Goal: Task Accomplishment & Management: Complete application form

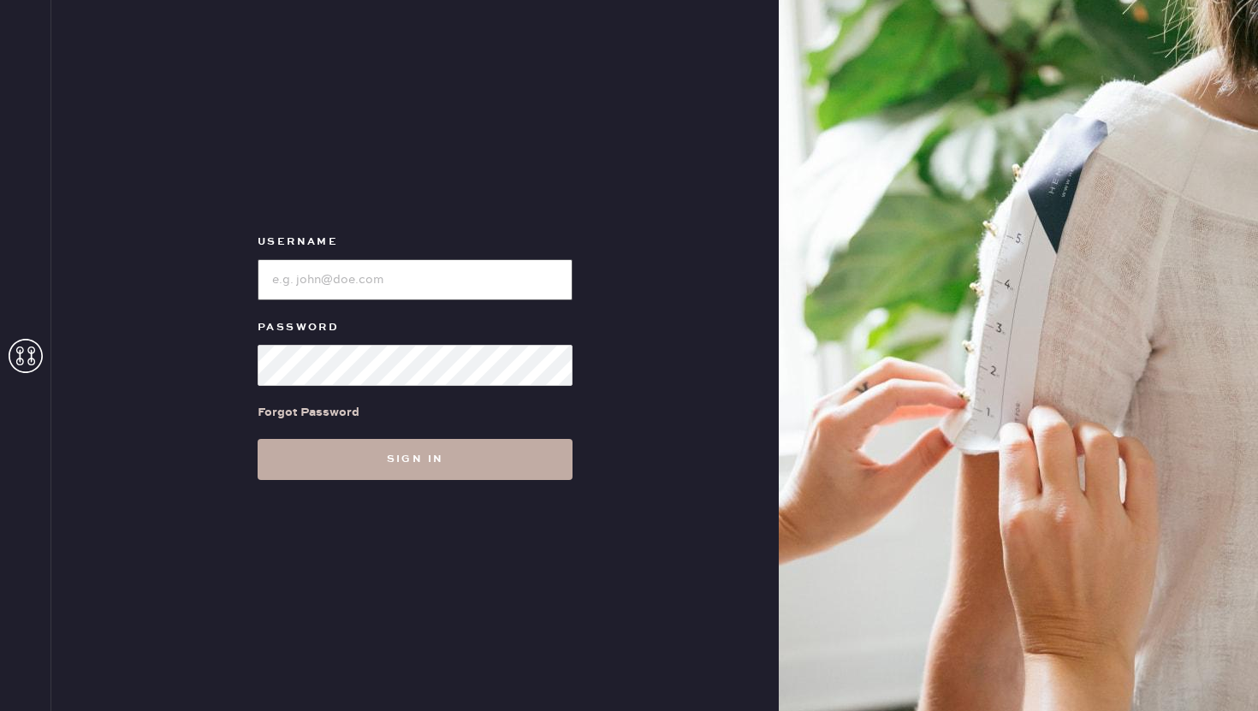
type input "reformationflatiron"
click at [466, 471] on button "Sign in" at bounding box center [415, 459] width 315 height 41
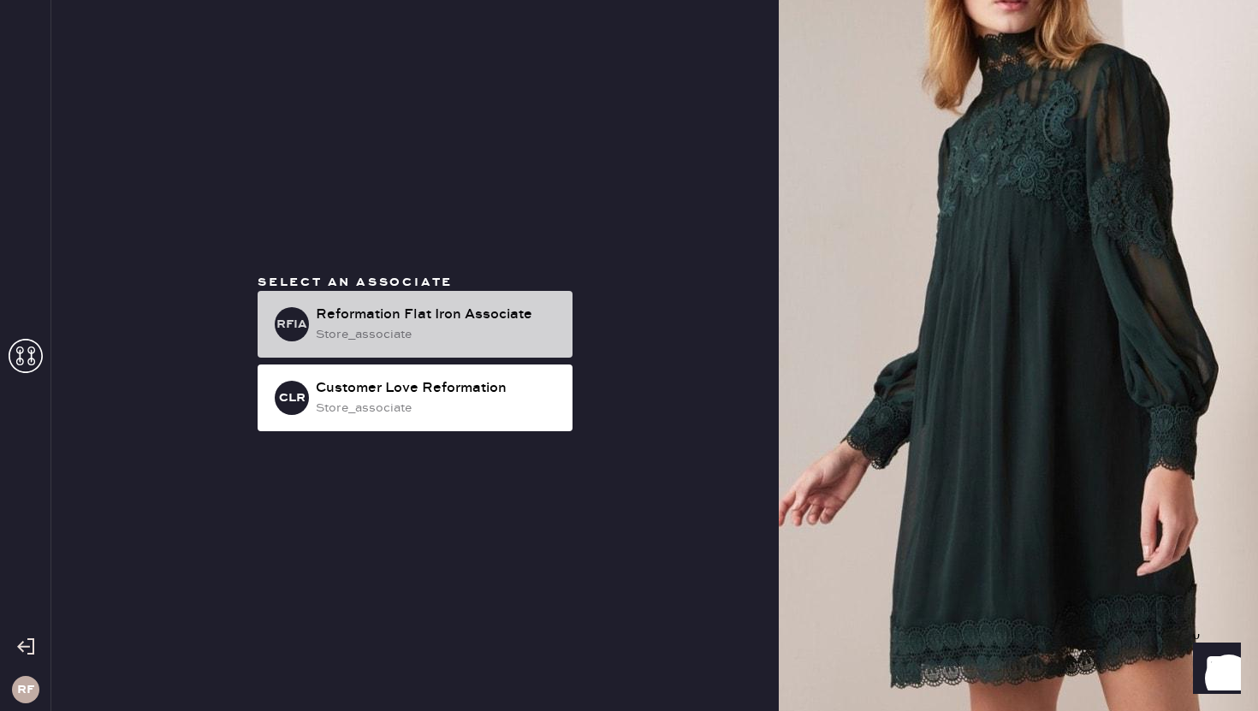
click at [443, 302] on div "RFIA Reformation Flat Iron Associate store_associate" at bounding box center [415, 324] width 315 height 67
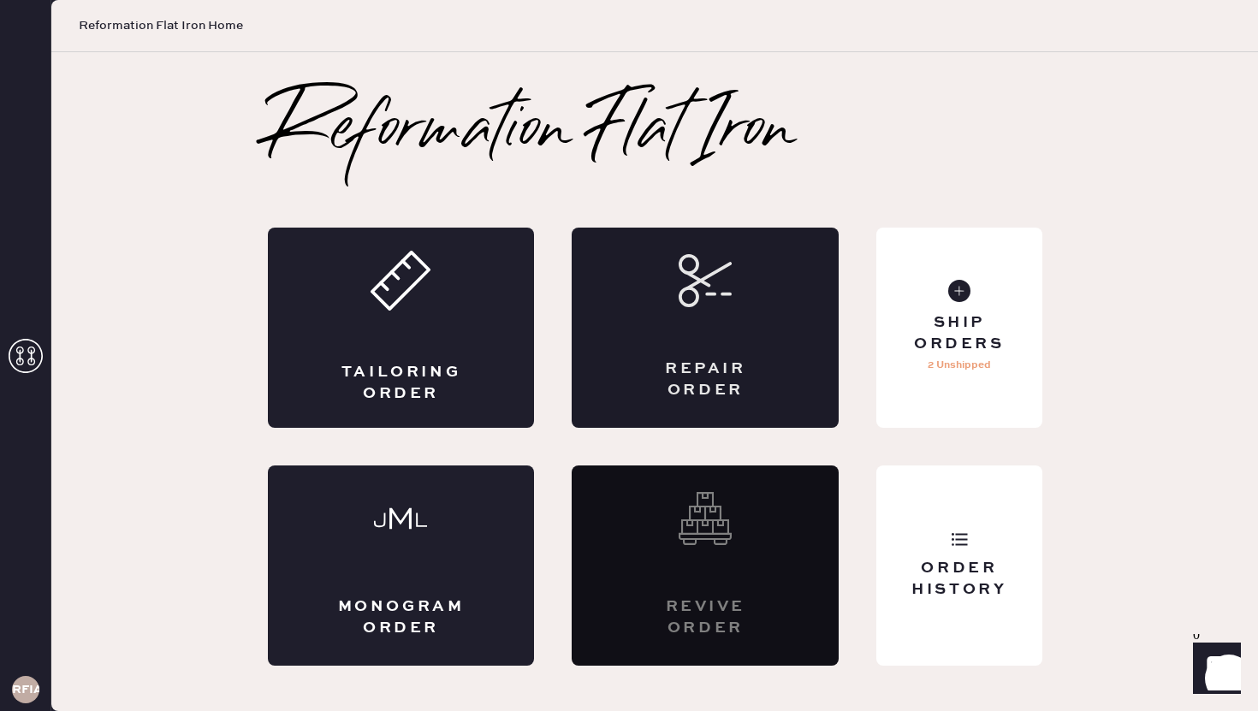
click at [705, 366] on div "Repair Order" at bounding box center [705, 380] width 130 height 43
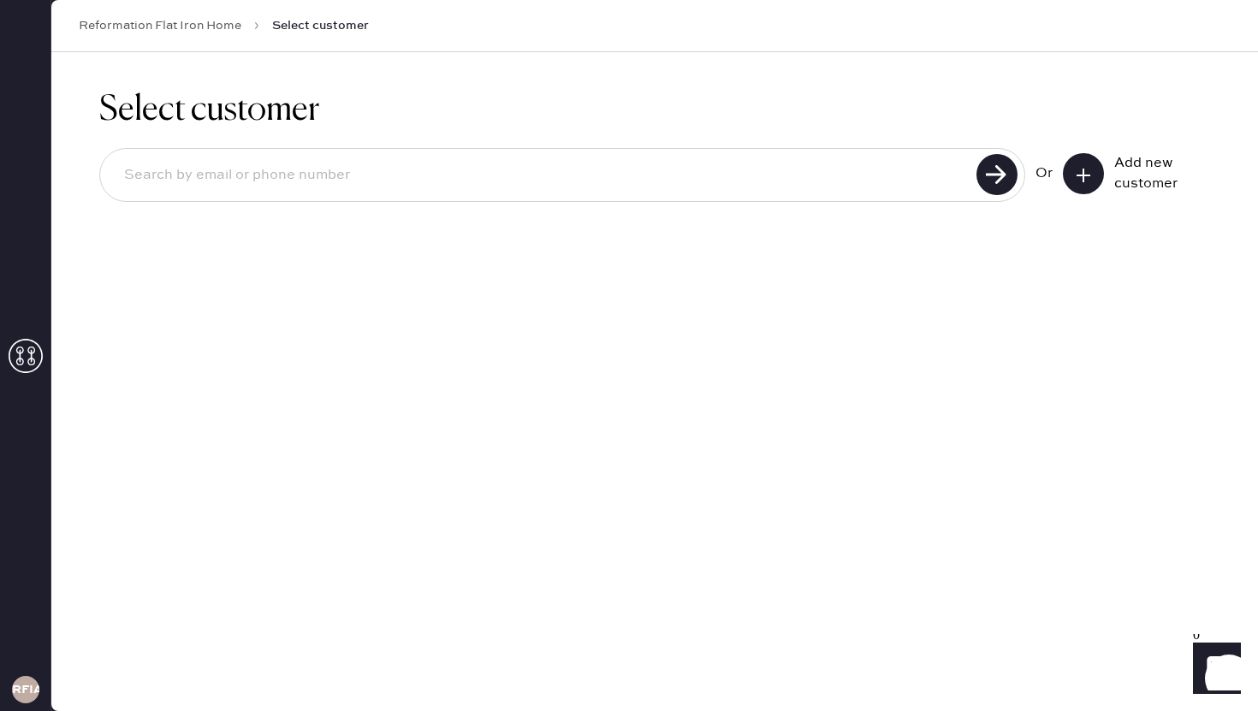
click at [657, 183] on input at bounding box center [540, 175] width 861 height 39
click at [1082, 173] on icon at bounding box center [1083, 175] width 17 height 17
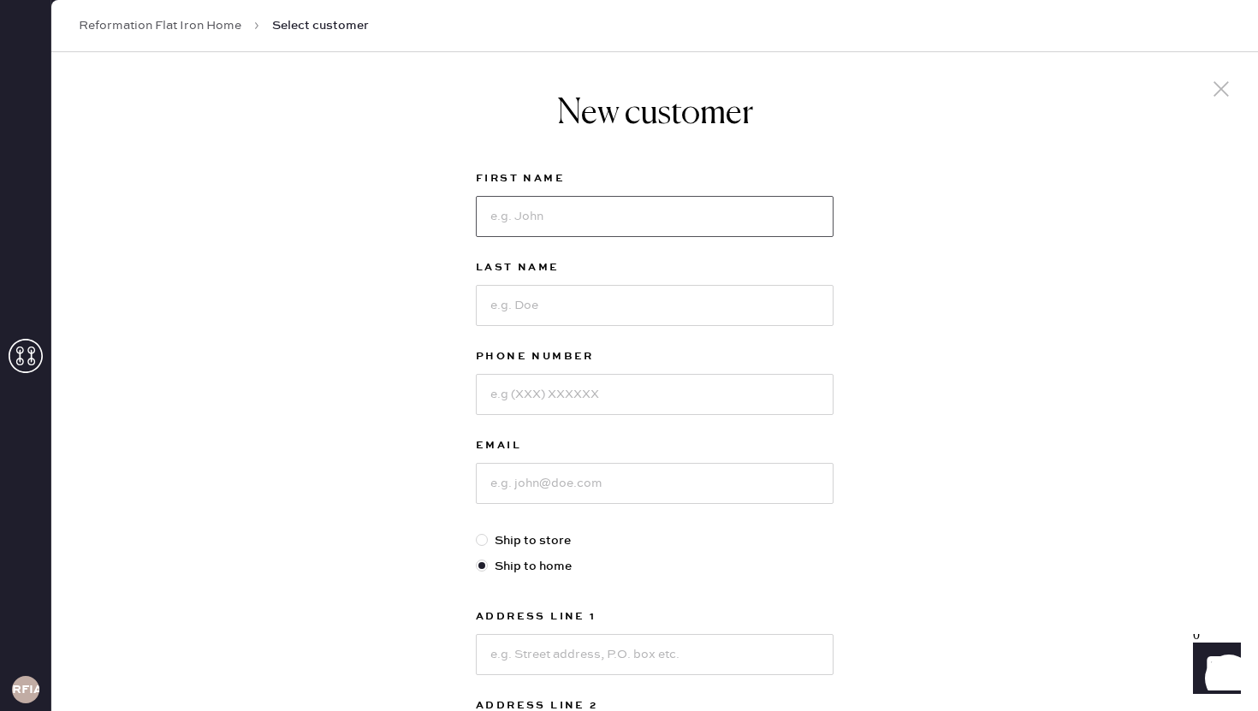
click at [701, 202] on input at bounding box center [655, 216] width 358 height 41
type input "[PERSON_NAME]"
type input "Lao"
type input "6466398934"
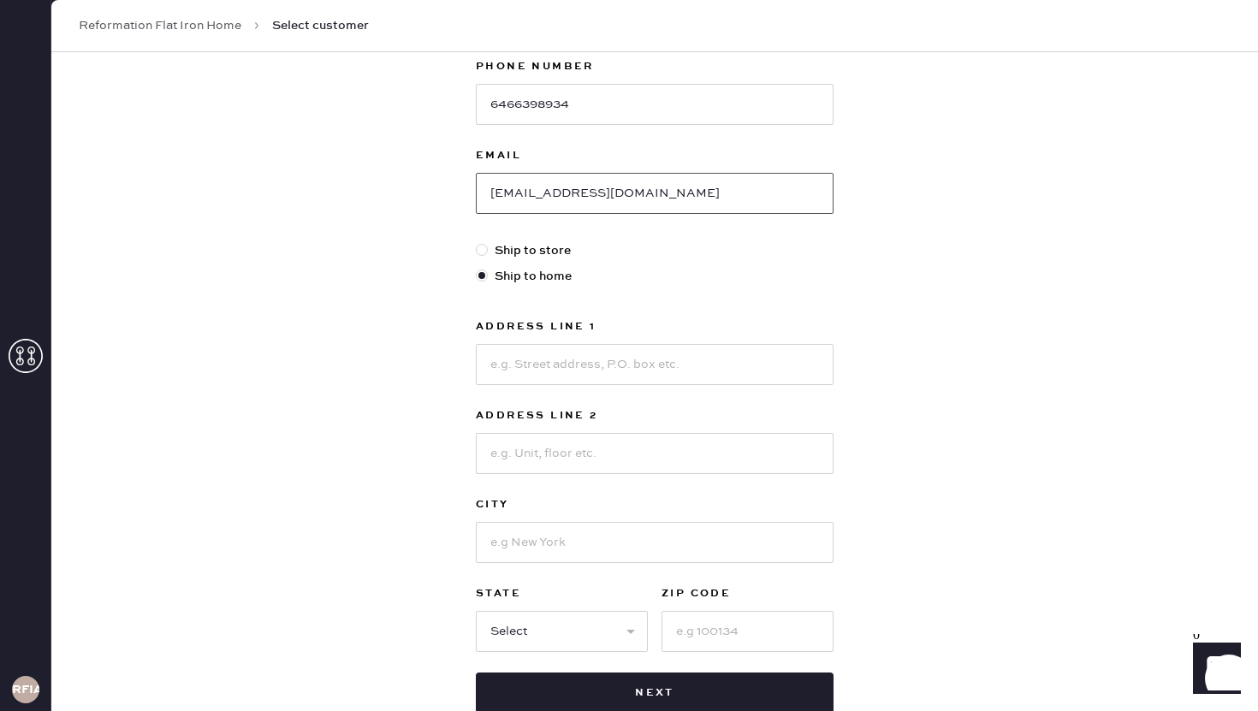
scroll to position [291, 0]
type input "[EMAIL_ADDRESS][DOMAIN_NAME]"
click at [660, 361] on input at bounding box center [655, 363] width 358 height 41
type input "[STREET_ADDRESS][PERSON_NAME]"
type input "Unit 2412"
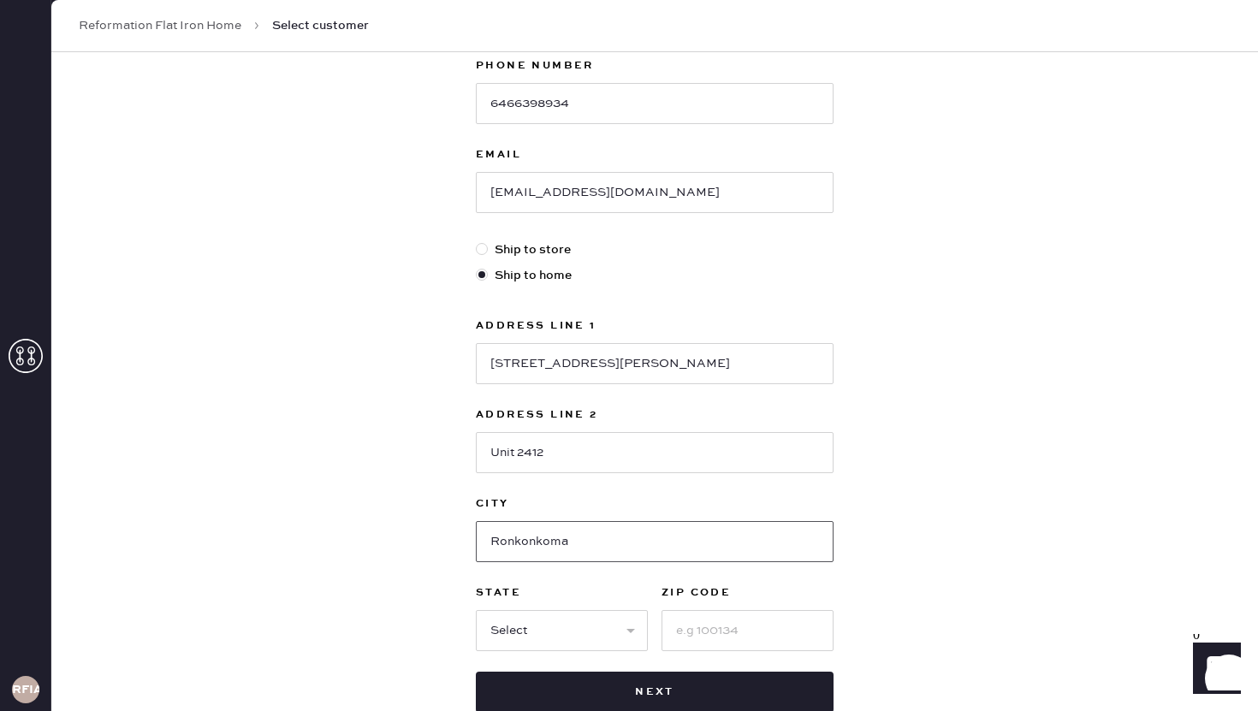
scroll to position [380, 0]
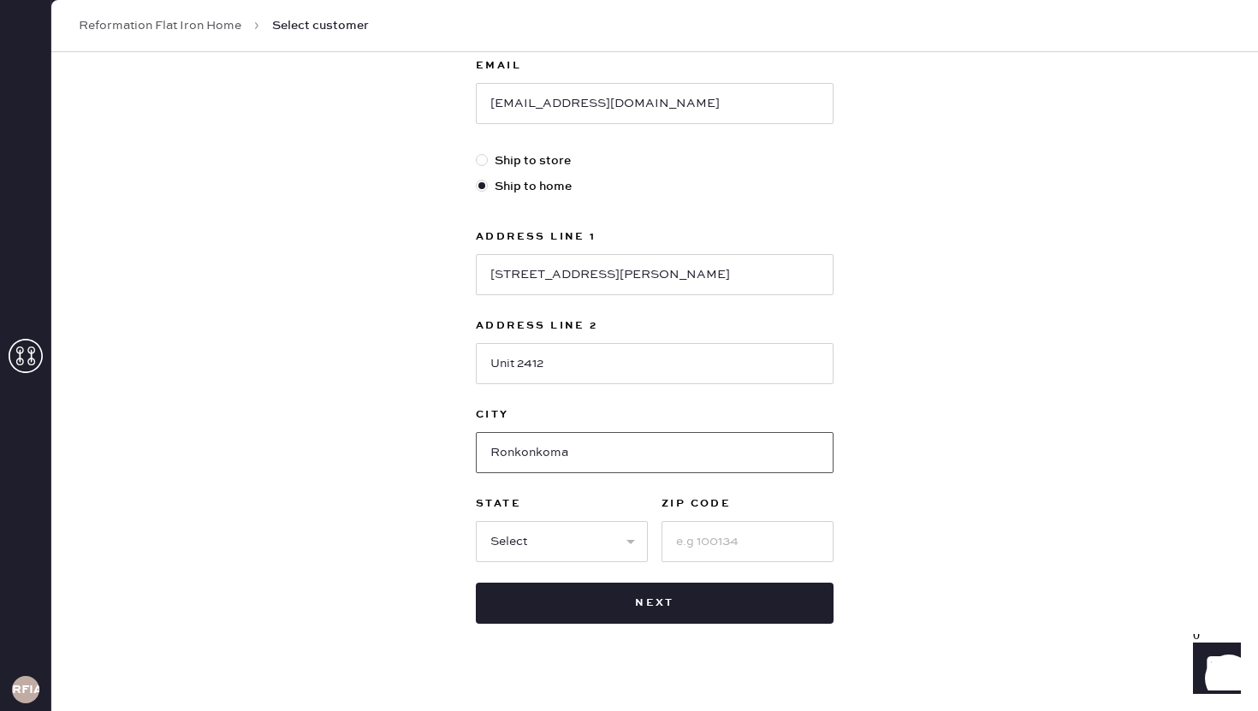
type input "Ronkonkoma"
click at [612, 536] on select "Select AK AL AR AZ CA CO CT [GEOGRAPHIC_DATA] DE FL [GEOGRAPHIC_DATA] HI [GEOGR…" at bounding box center [562, 541] width 172 height 41
select select "NY"
click at [476, 521] on select "Select AK AL AR AZ CA CO CT [GEOGRAPHIC_DATA] DE FL [GEOGRAPHIC_DATA] HI [GEOGR…" at bounding box center [562, 541] width 172 height 41
click at [674, 542] on input at bounding box center [748, 541] width 172 height 41
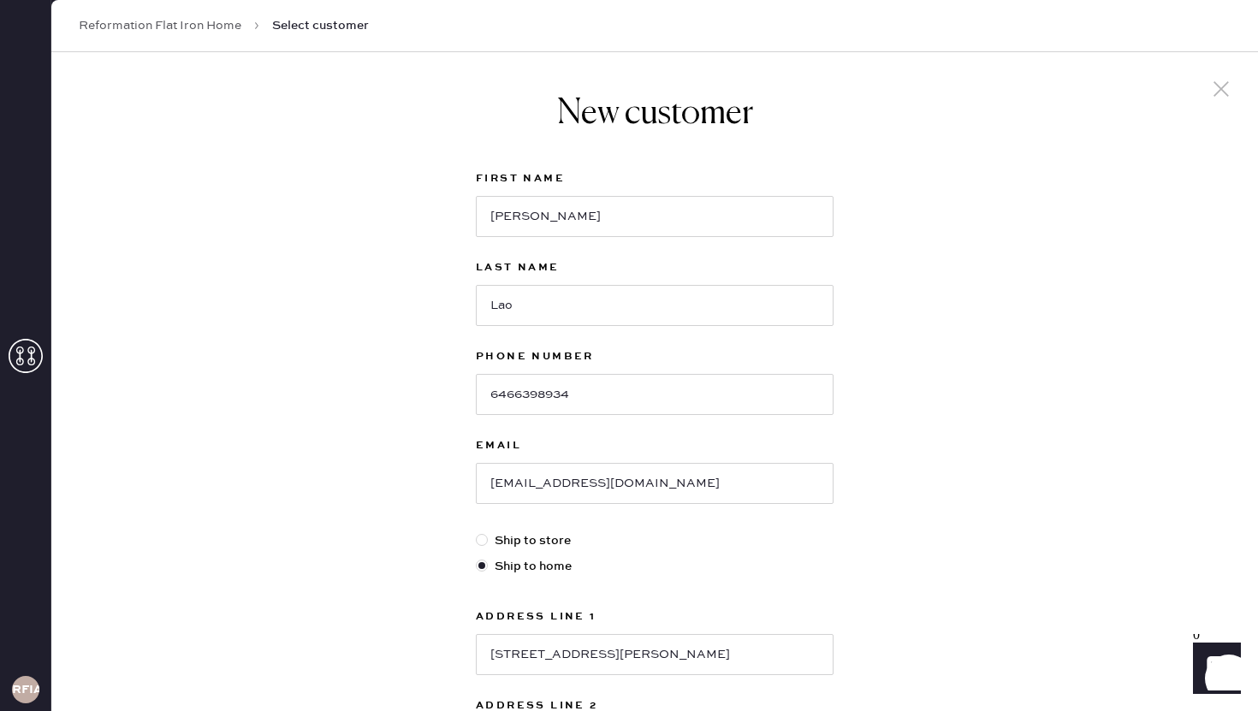
scroll to position [402, 0]
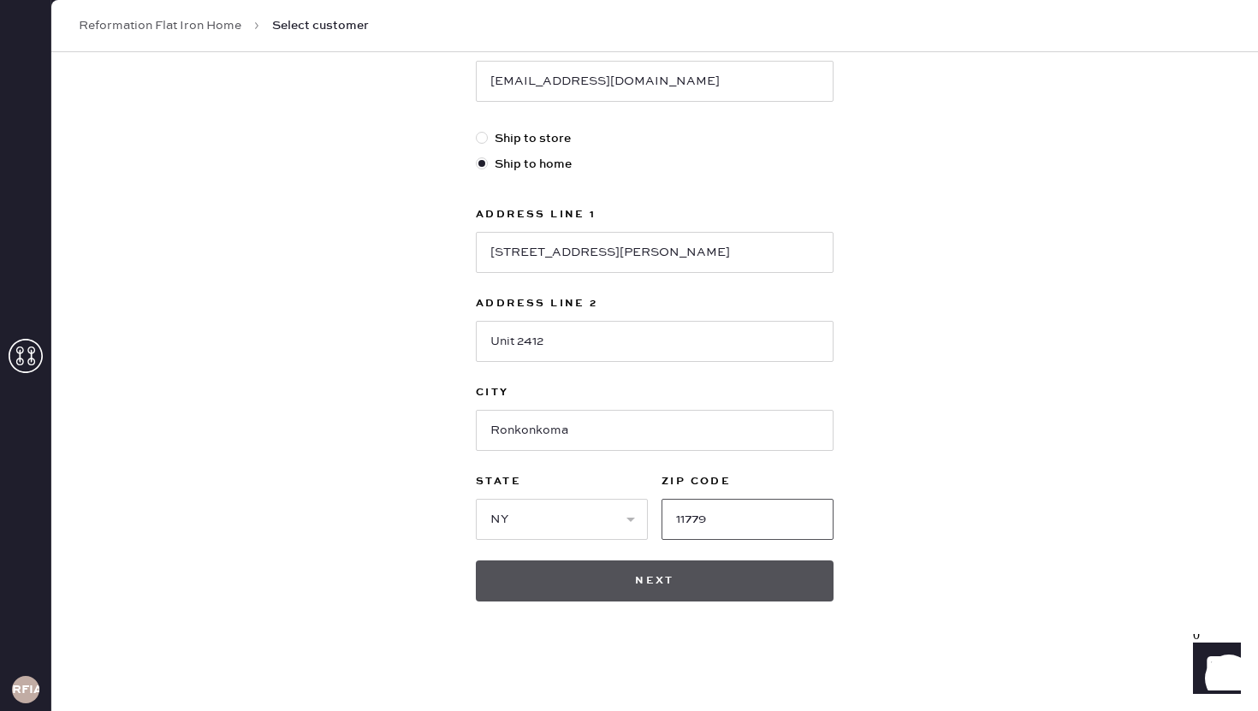
type input "11779"
click at [750, 573] on button "Next" at bounding box center [655, 581] width 358 height 41
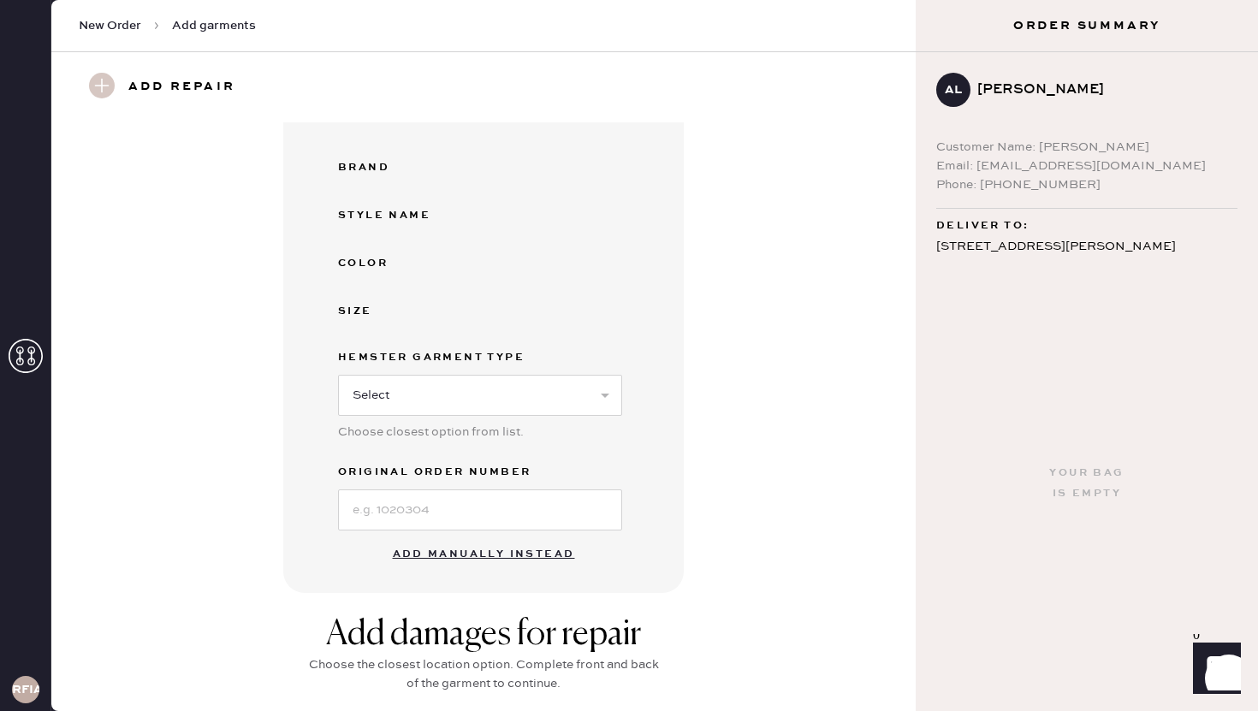
scroll to position [210, 0]
click at [501, 554] on button "Add manually instead" at bounding box center [484, 554] width 203 height 34
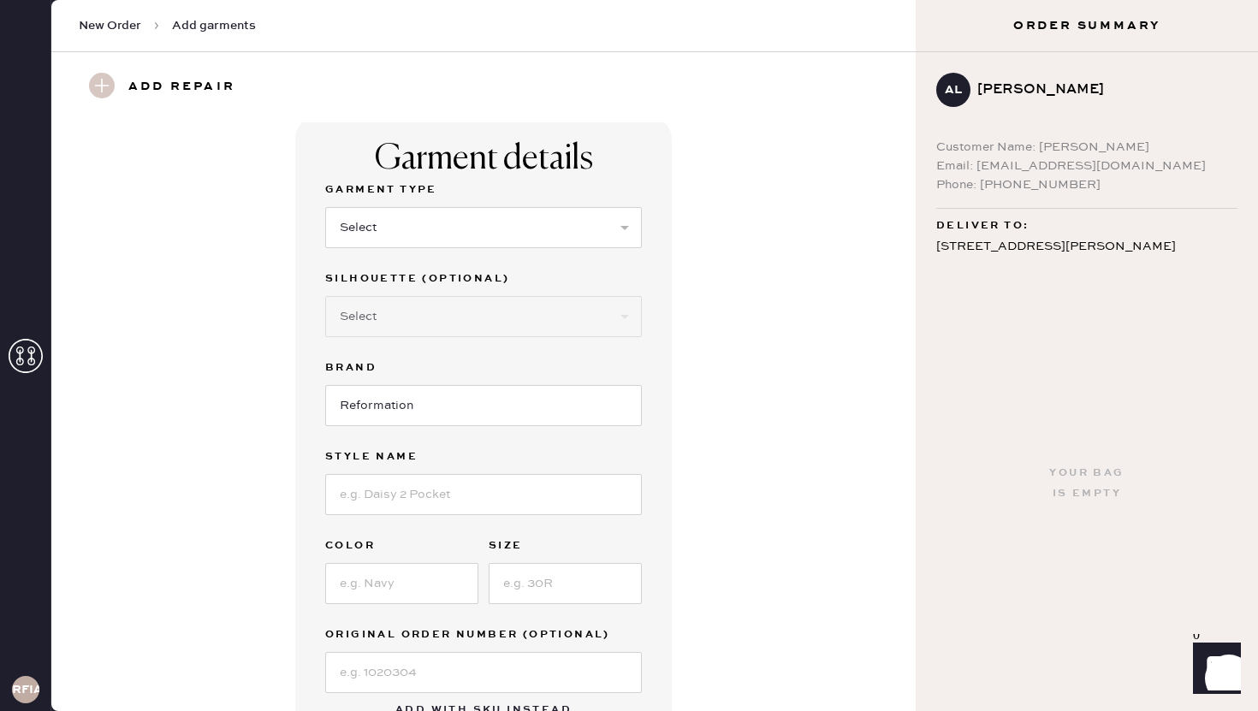
scroll to position [0, 0]
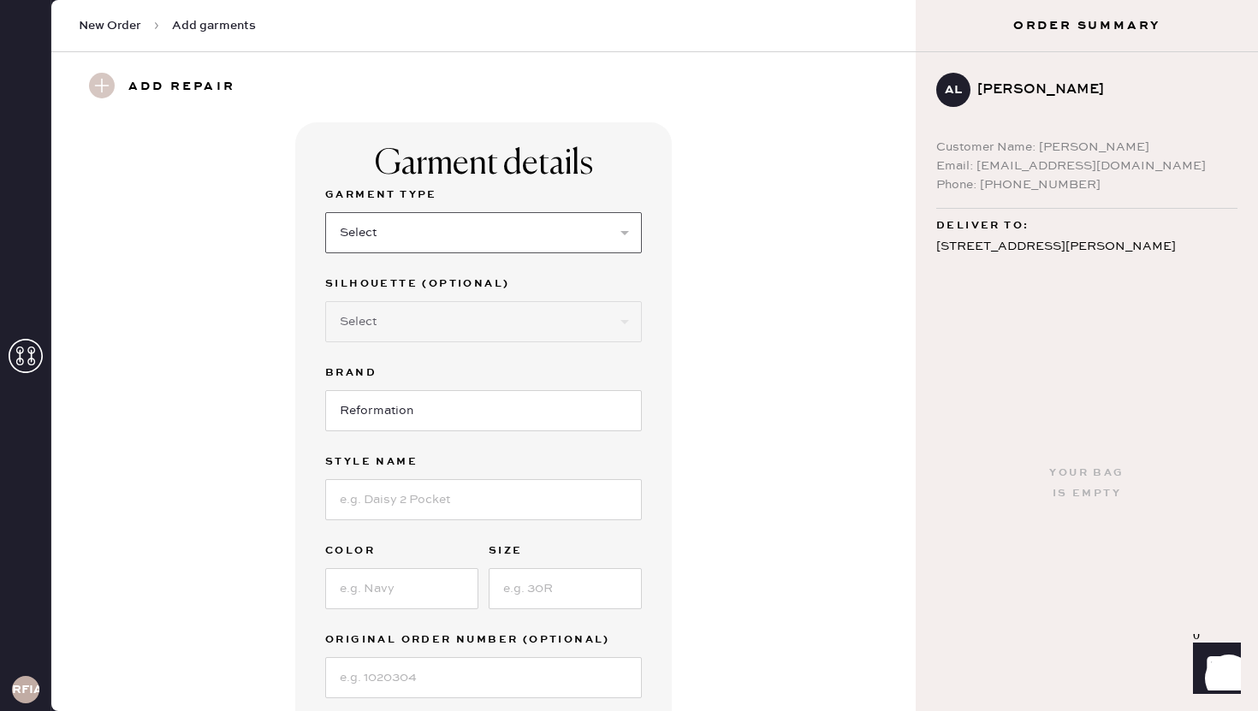
click at [449, 238] on select "Select Basic Skirt Jeans Leggings Pants Shorts Basic Sleeved Dress Basic Sleeve…" at bounding box center [483, 232] width 317 height 41
select select "6"
click at [325, 212] on select "Select Basic Skirt Jeans Leggings Pants Shorts Basic Sleeved Dress Basic Sleeve…" at bounding box center [483, 232] width 317 height 41
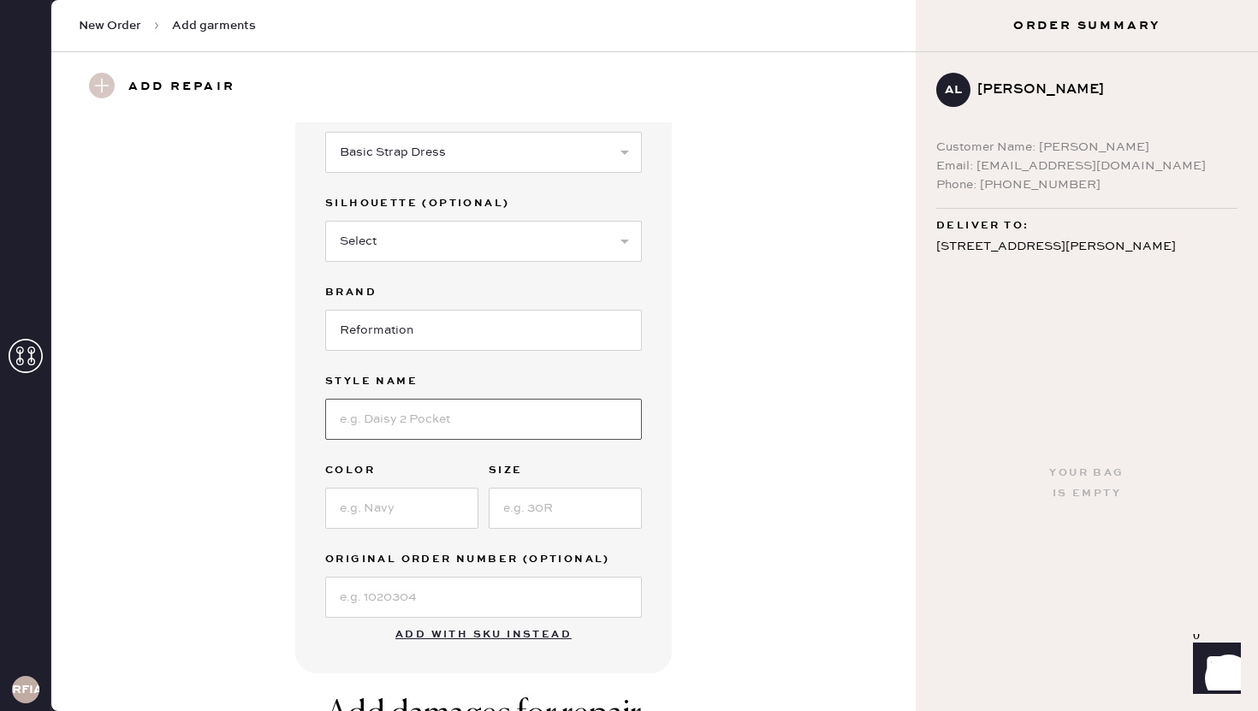
click at [581, 416] on input at bounding box center [483, 419] width 317 height 41
type input "pennighton Dress"
click at [414, 506] on input at bounding box center [401, 508] width 153 height 41
click at [647, 387] on div "Garment details Garment Type Select Basic Skirt Jeans Leggings Pants Shorts Bas…" at bounding box center [483, 358] width 377 height 632
click at [474, 420] on input "pennighton Dress" at bounding box center [483, 419] width 317 height 41
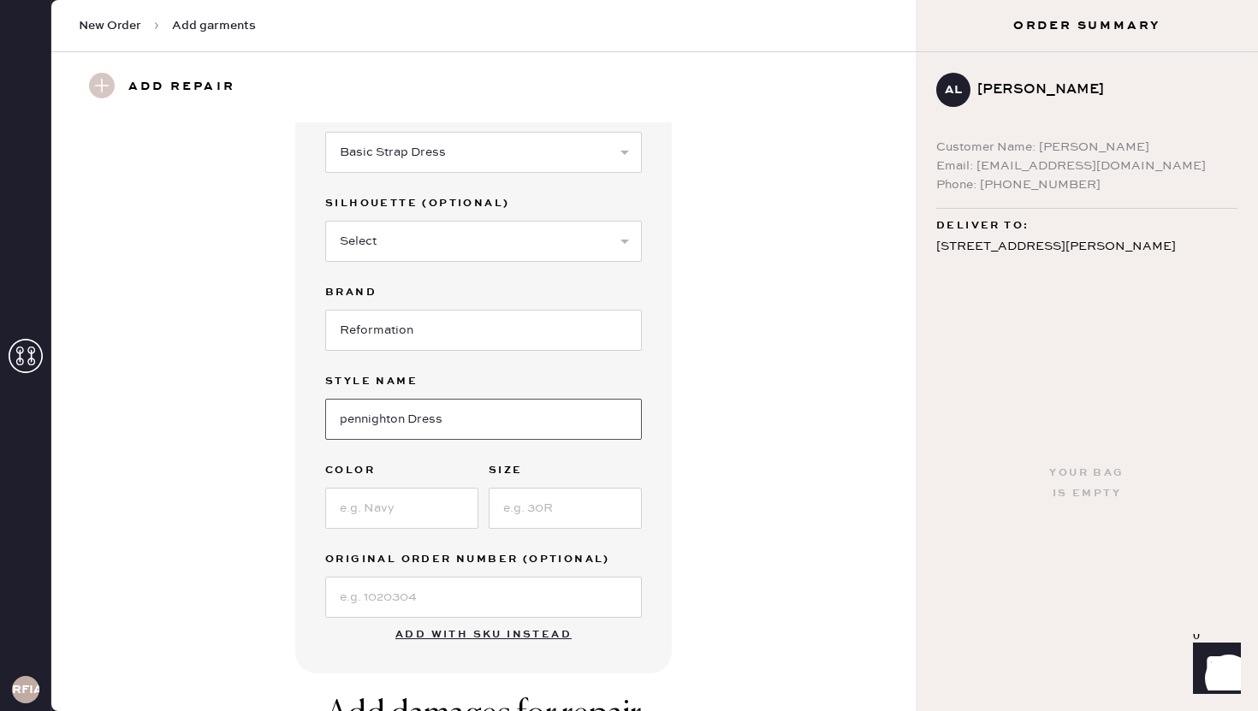
click at [474, 420] on input "pennighton Dress" at bounding box center [483, 419] width 317 height 41
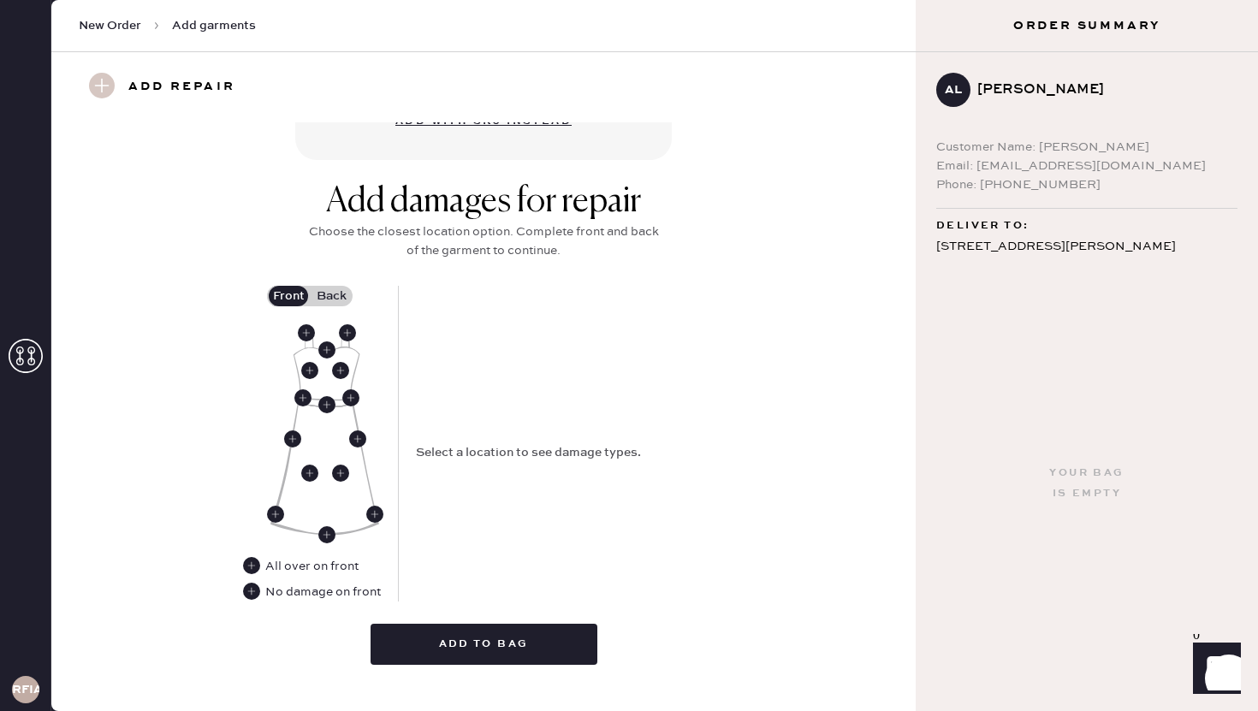
scroll to position [592, 0]
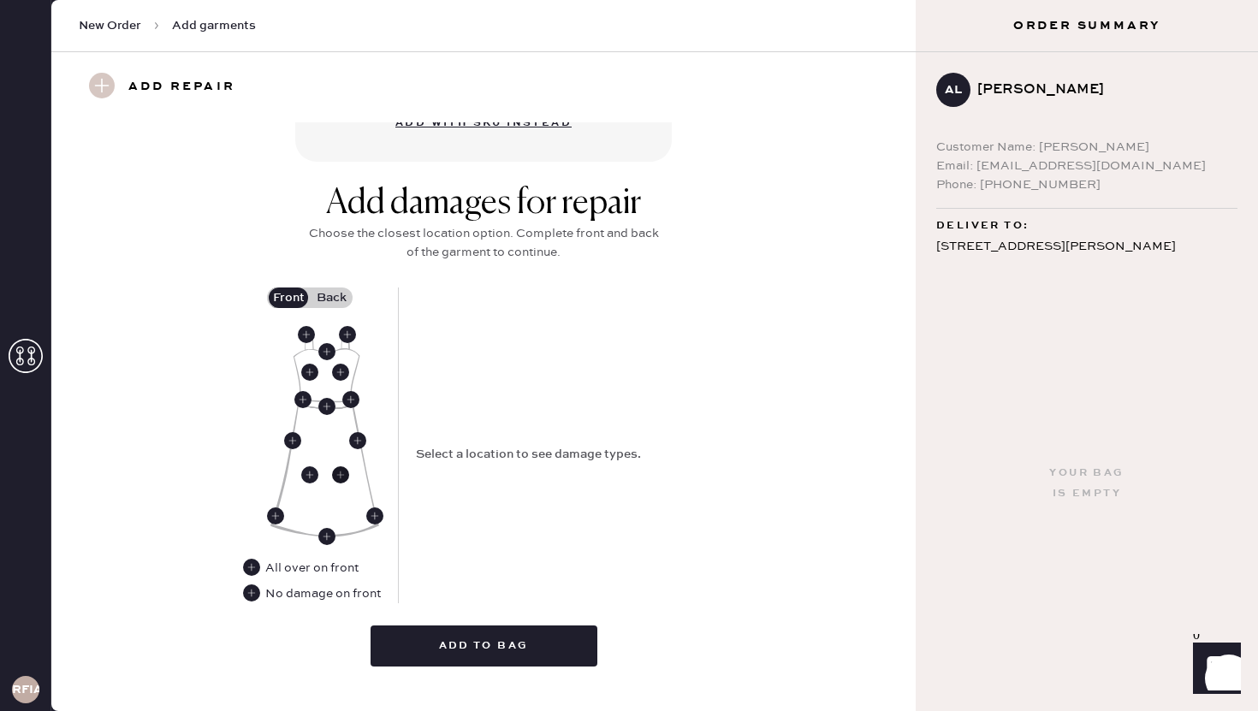
click at [338, 473] on use at bounding box center [340, 475] width 17 height 17
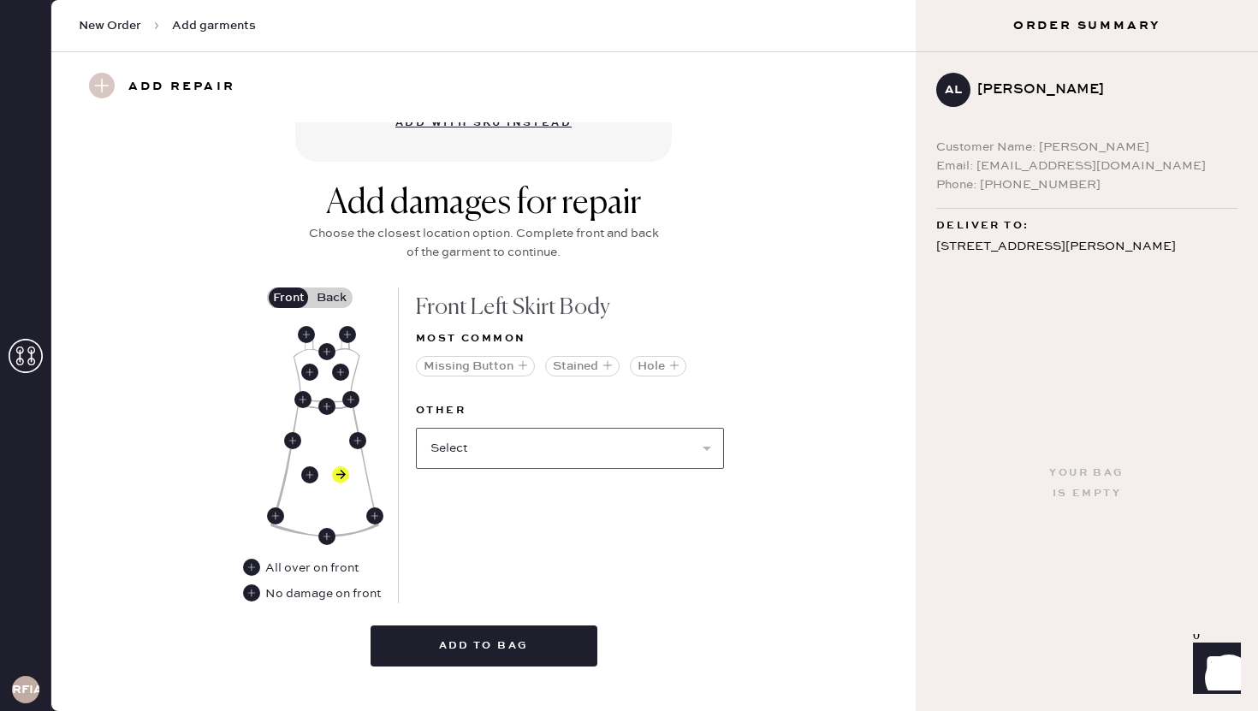
click at [506, 437] on select "Select Broken / Ripped Hem Broken Beads Broken Belt Loop Broken Button Broken C…" at bounding box center [570, 448] width 308 height 41
select select "1665"
click at [416, 428] on select "Select Broken / Ripped Hem Broken Beads Broken Belt Loop Broken Button Broken C…" at bounding box center [570, 448] width 308 height 41
click at [566, 439] on select "Select Broken Beads Broken Belt Loop Broken Button Broken Cup Broken Elastic Br…" at bounding box center [570, 448] width 308 height 41
click at [573, 473] on div "Other Select Broken Beads Broken Belt Loop Broken Button Broken Cup Broken Elas…" at bounding box center [570, 445] width 308 height 89
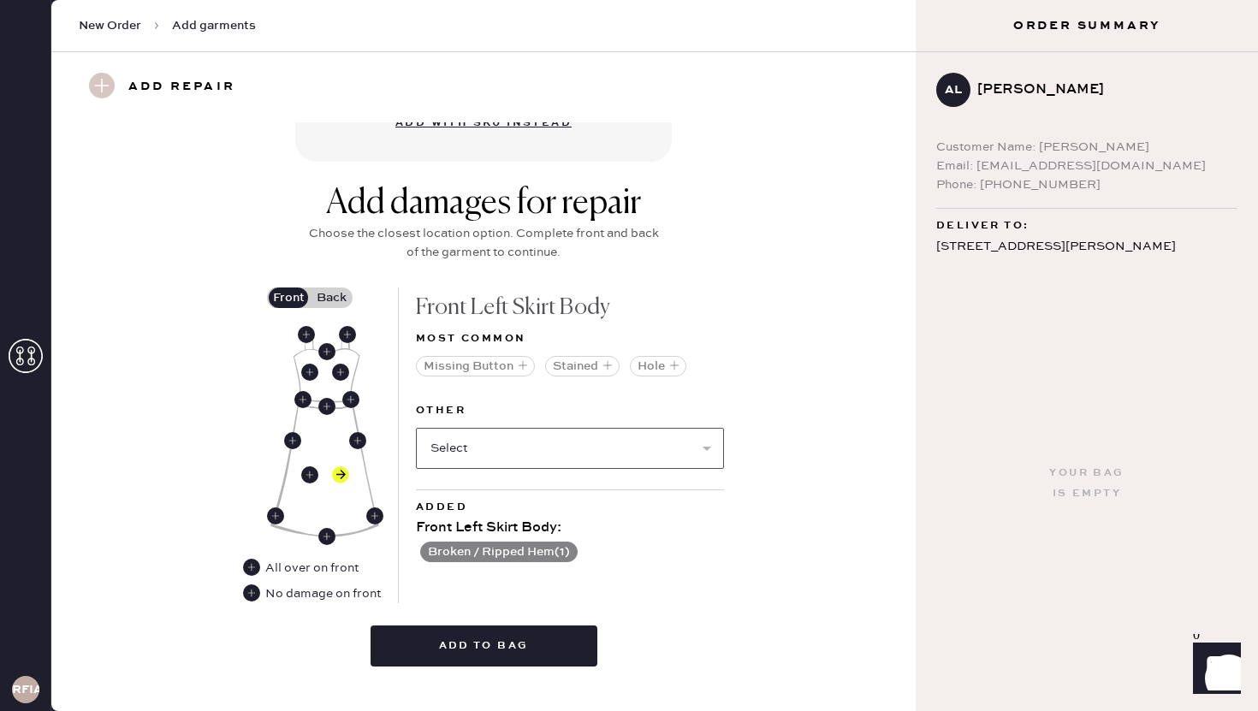
click at [571, 453] on select "Select Broken Beads Broken Belt Loop Broken Button Broken Cup Broken Elastic Br…" at bounding box center [570, 448] width 308 height 41
select select "2034"
click at [416, 428] on select "Select Broken Beads Broken Belt Loop Broken Button Broken Cup Broken Elastic Br…" at bounding box center [570, 448] width 308 height 41
select select
click at [576, 557] on button "Broken / Ripped Hem ( 1 )" at bounding box center [499, 552] width 158 height 21
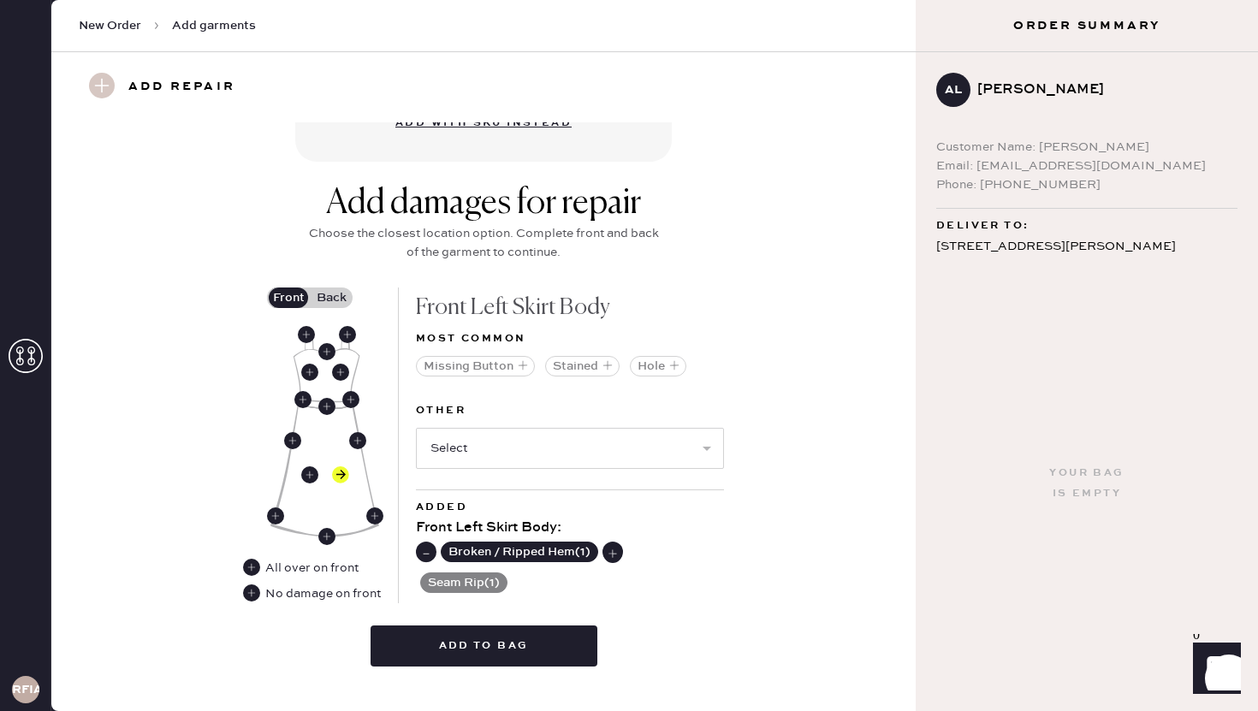
click at [432, 551] on use at bounding box center [426, 552] width 17 height 17
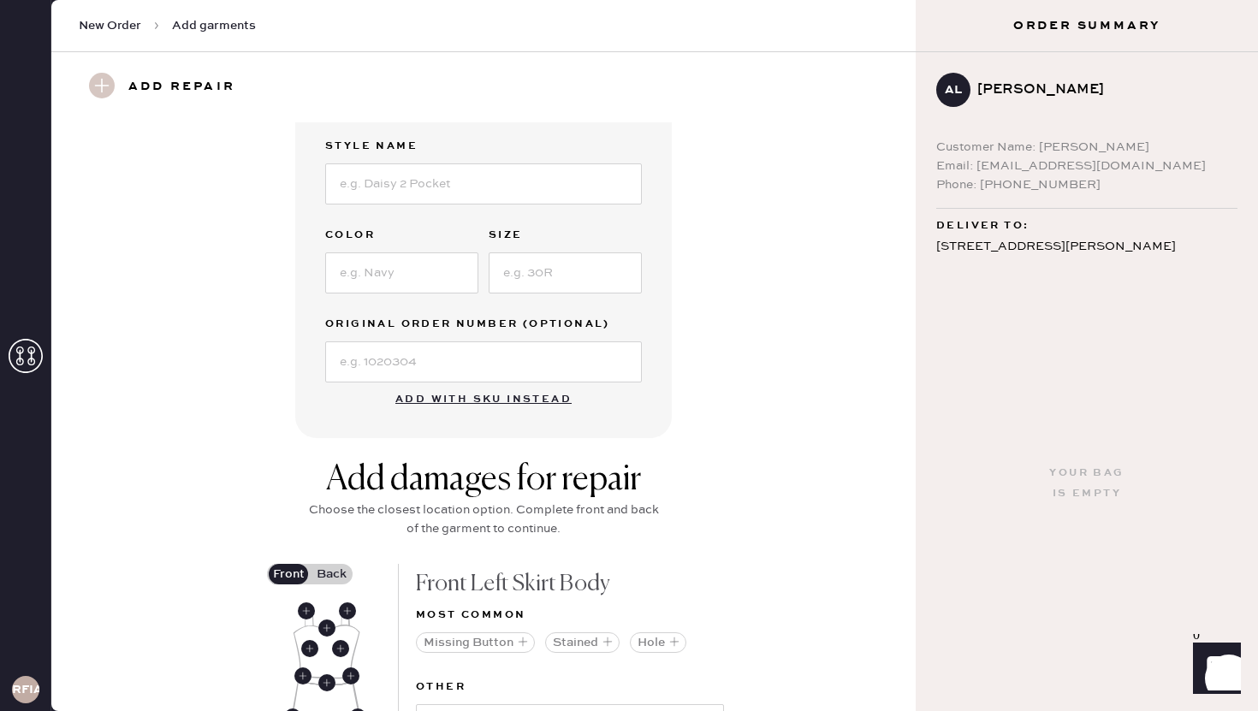
scroll to position [8, 0]
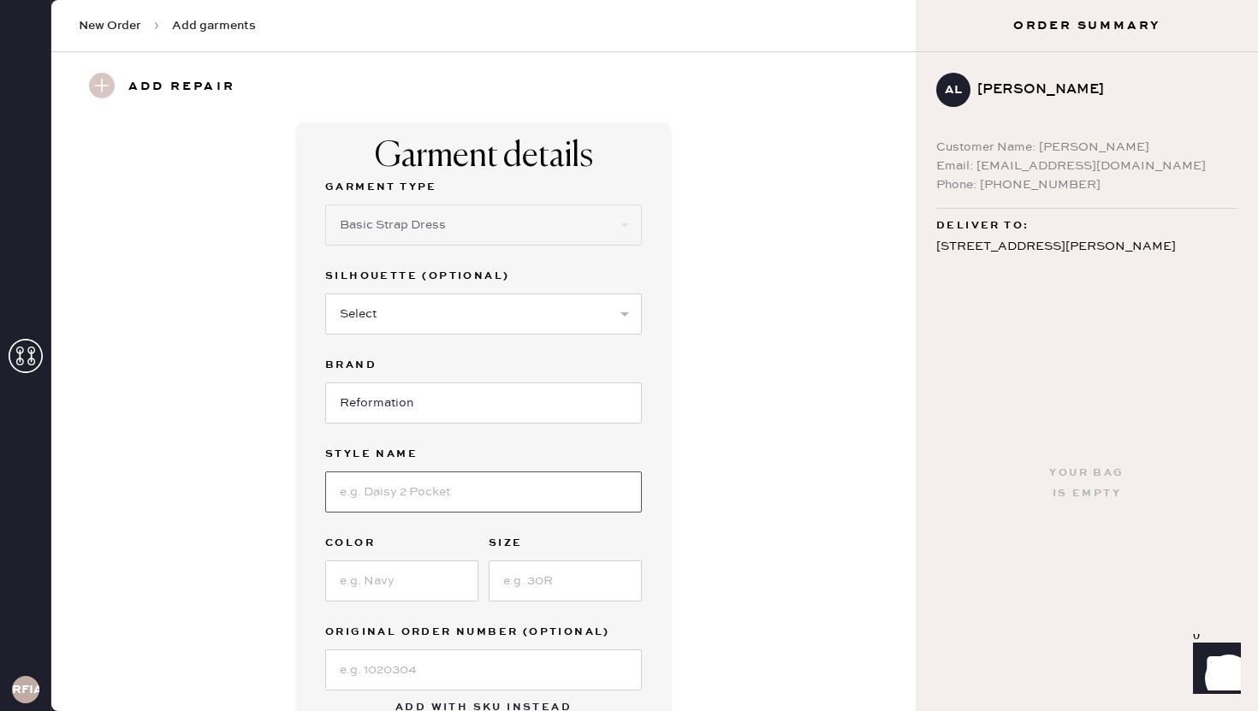
click at [509, 499] on input at bounding box center [483, 492] width 317 height 41
type input "Pennighton Dress"
click at [424, 579] on input at bounding box center [401, 581] width 153 height 41
type input "Lovebird"
click at [587, 574] on input at bounding box center [565, 581] width 153 height 41
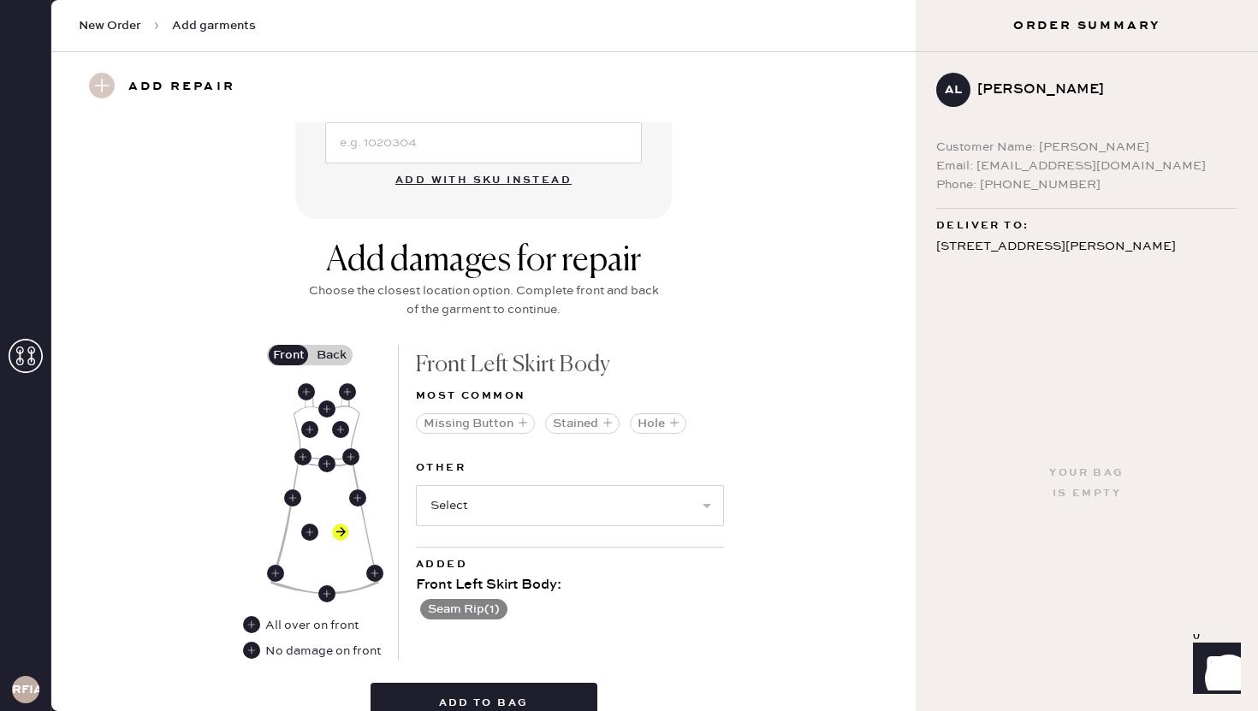
scroll to position [622, 0]
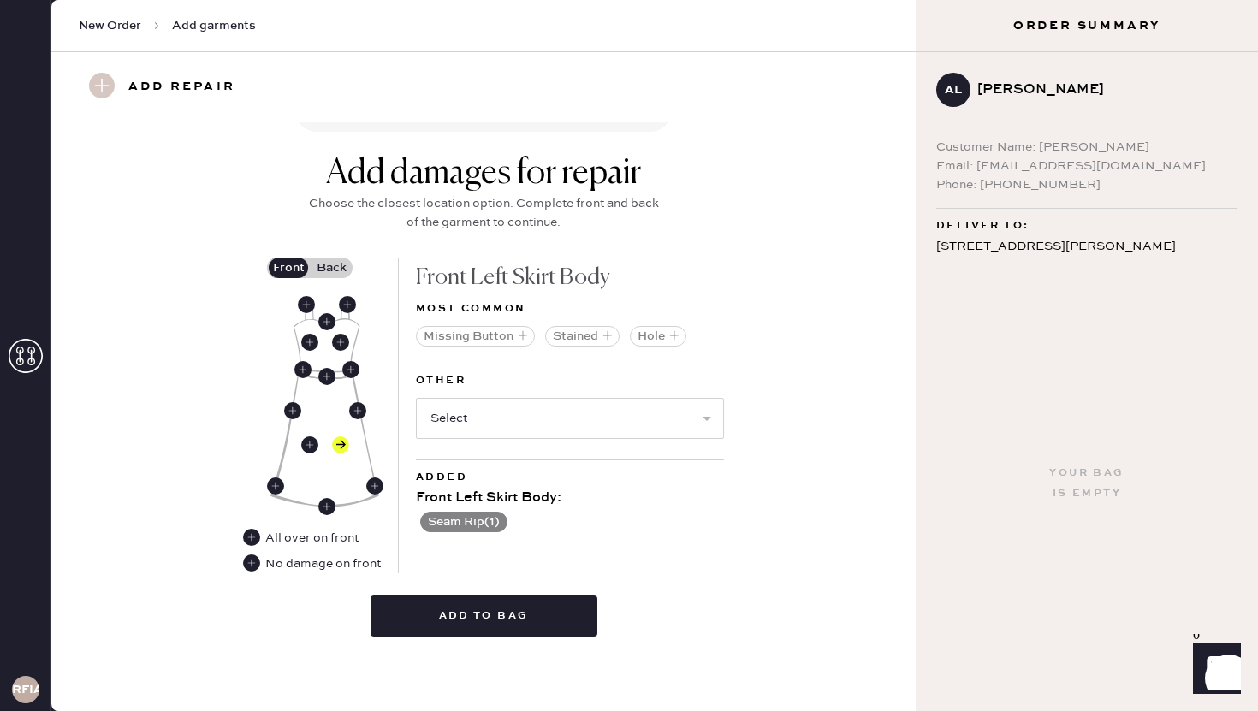
type input "0"
click at [328, 272] on label "Back" at bounding box center [331, 268] width 43 height 21
click at [331, 268] on input "Back" at bounding box center [331, 268] width 0 height 0
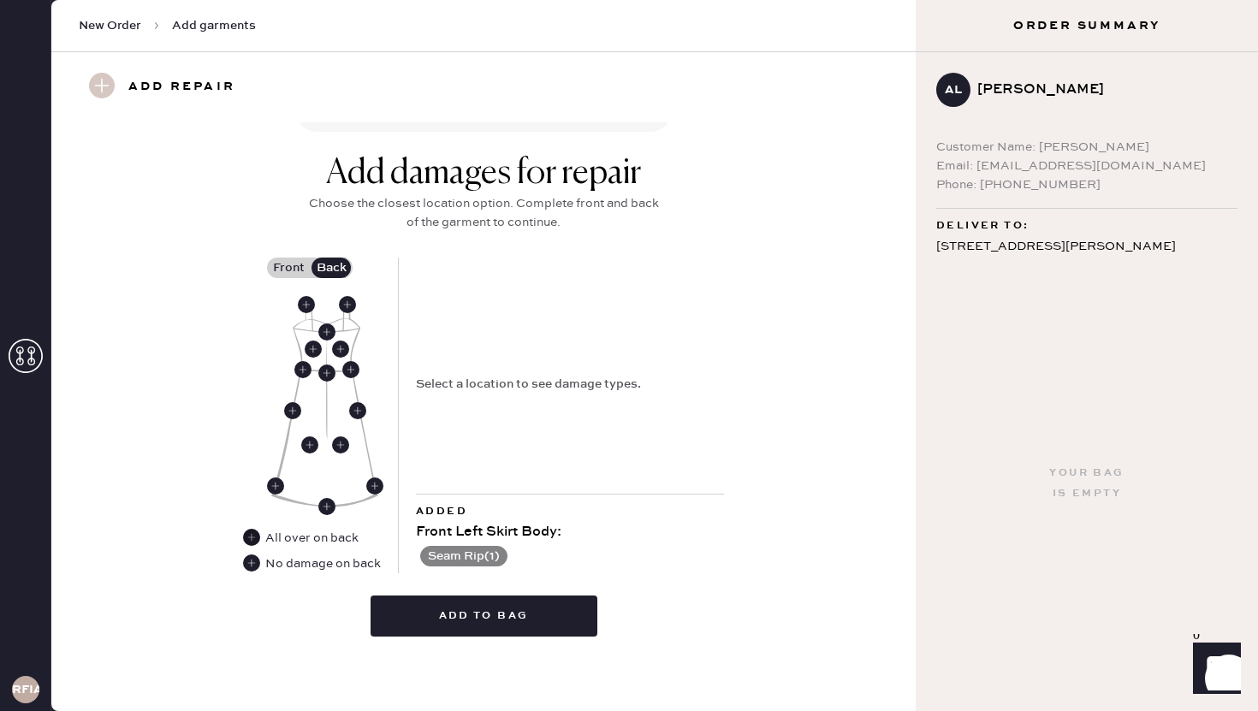
click at [252, 534] on use at bounding box center [251, 537] width 17 height 17
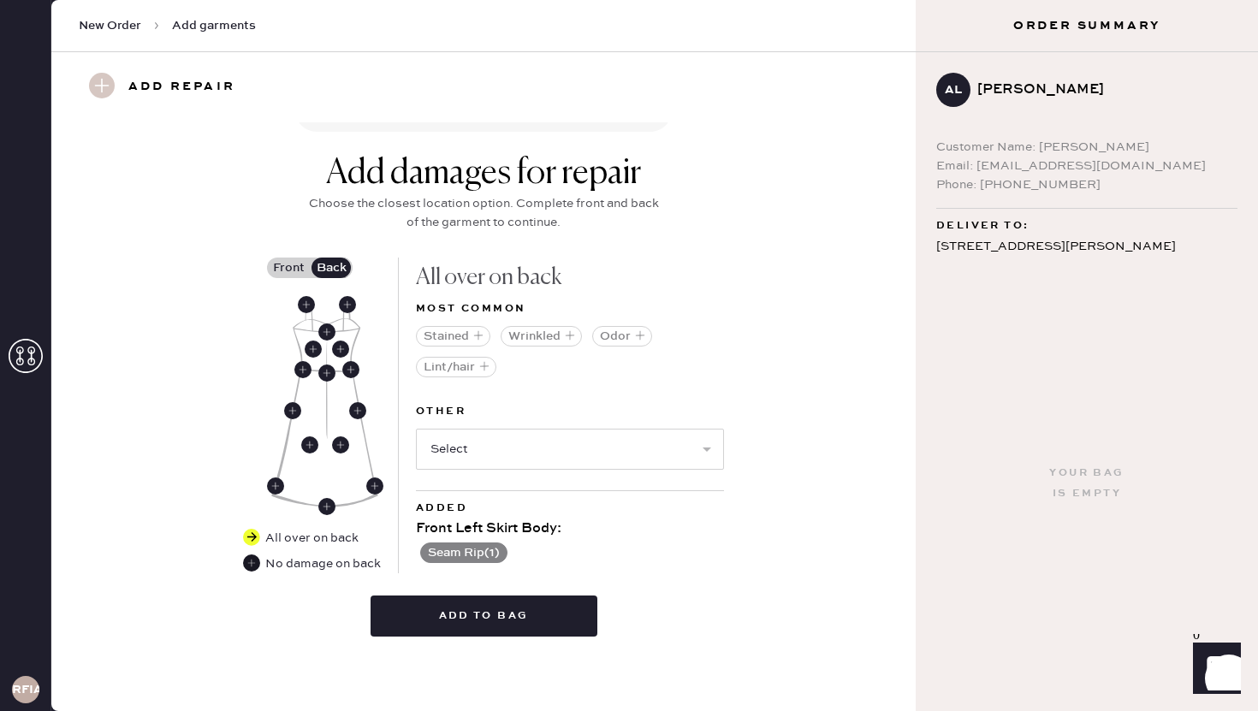
click at [253, 564] on use at bounding box center [251, 563] width 17 height 17
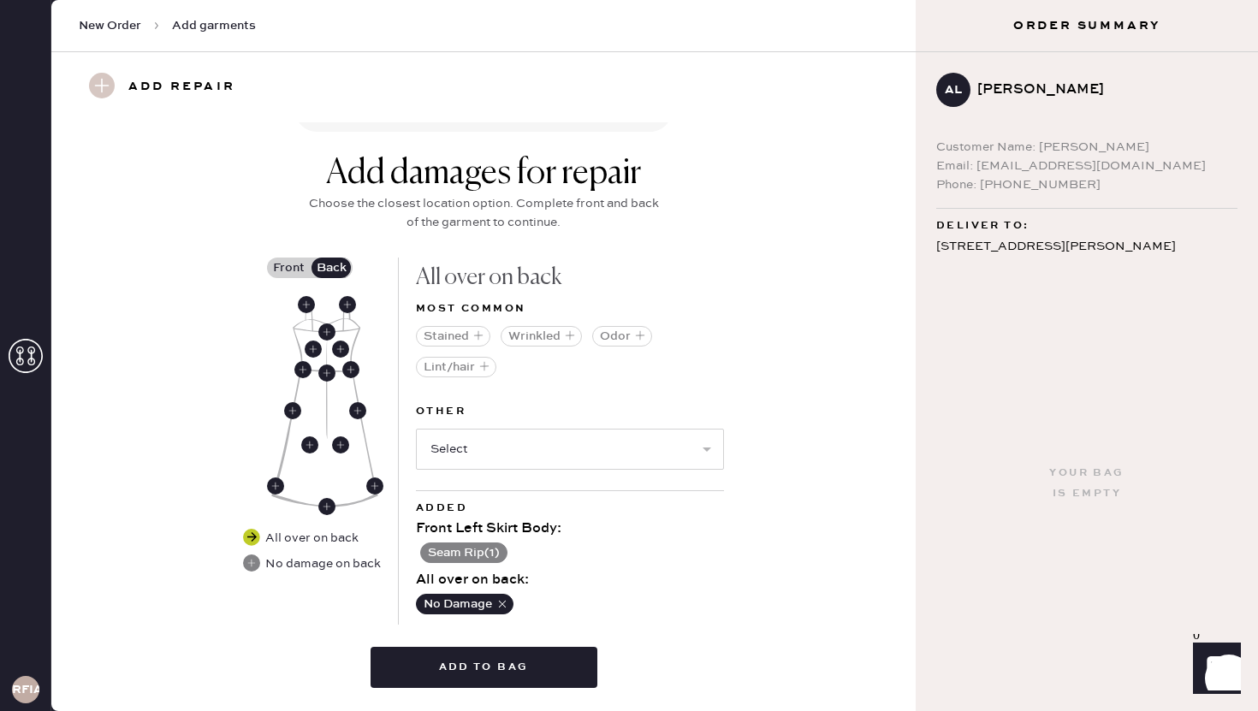
click at [252, 538] on use at bounding box center [251, 537] width 17 height 17
click at [251, 535] on use at bounding box center [251, 537] width 17 height 17
click at [288, 273] on label "Front" at bounding box center [288, 268] width 43 height 21
click at [288, 268] on input "Front" at bounding box center [288, 268] width 0 height 0
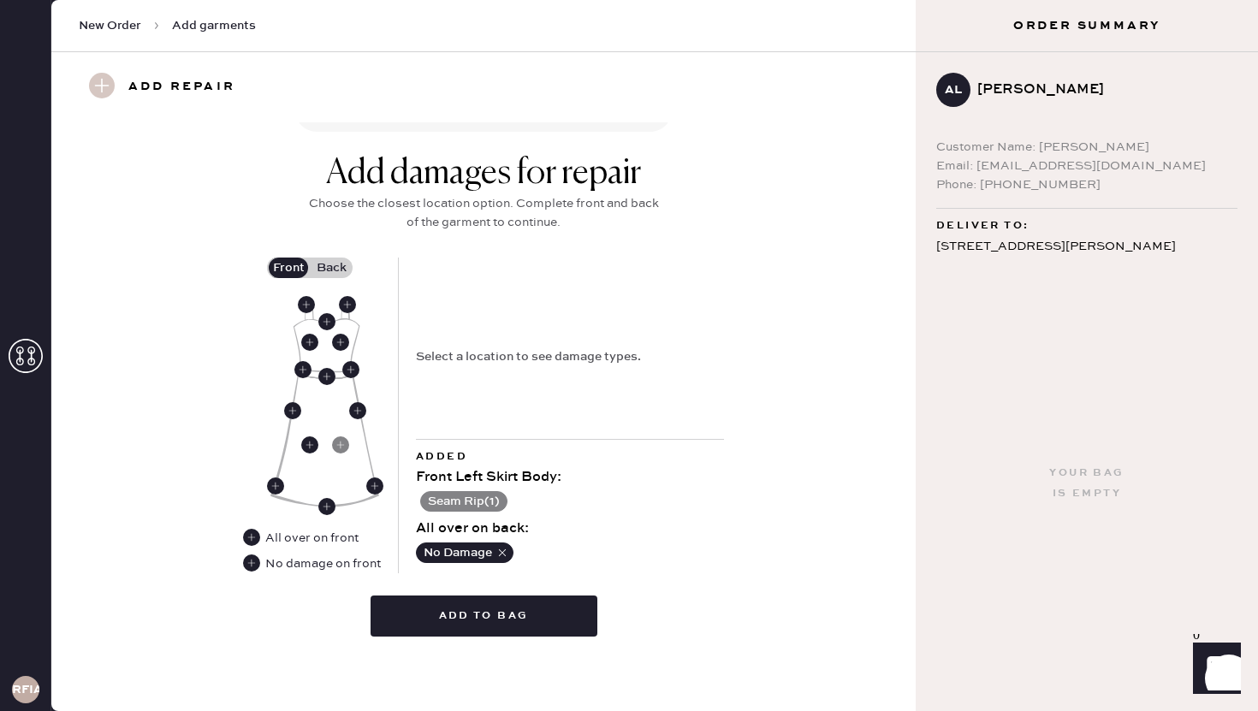
click at [329, 265] on label "Back" at bounding box center [331, 268] width 43 height 21
click at [331, 268] on input "Back" at bounding box center [331, 268] width 0 height 0
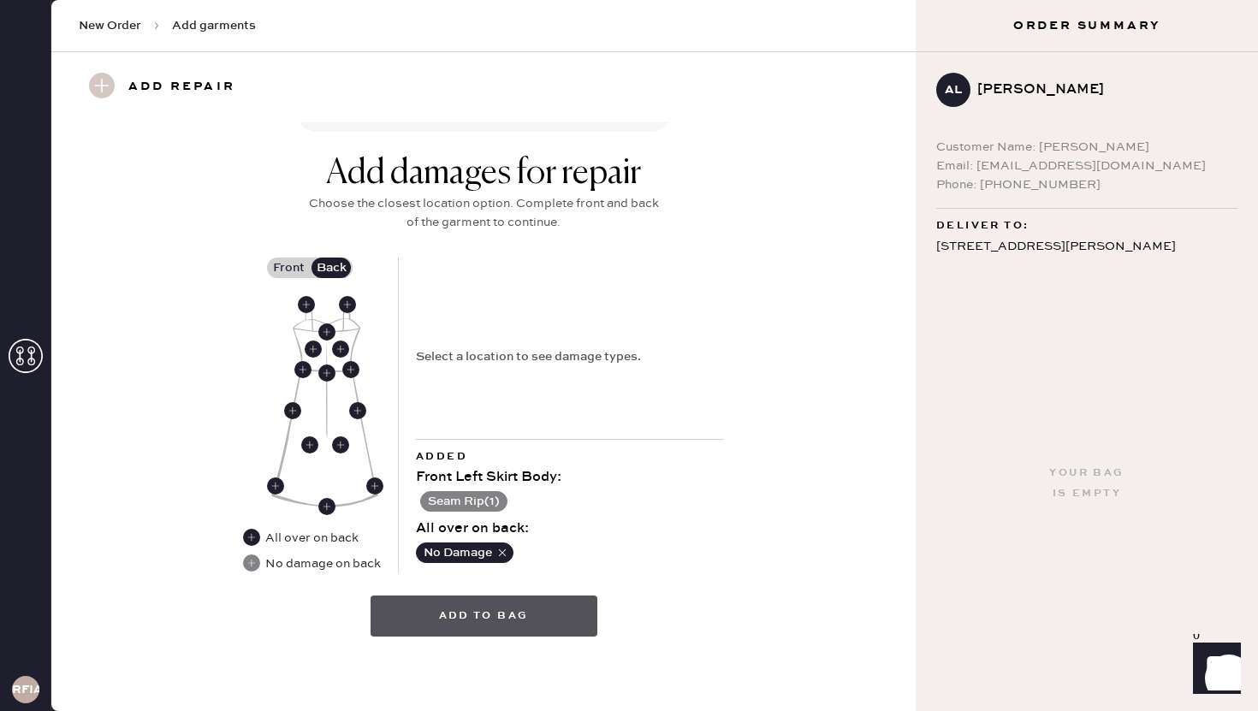
click at [490, 617] on button "Add to bag" at bounding box center [484, 616] width 227 height 41
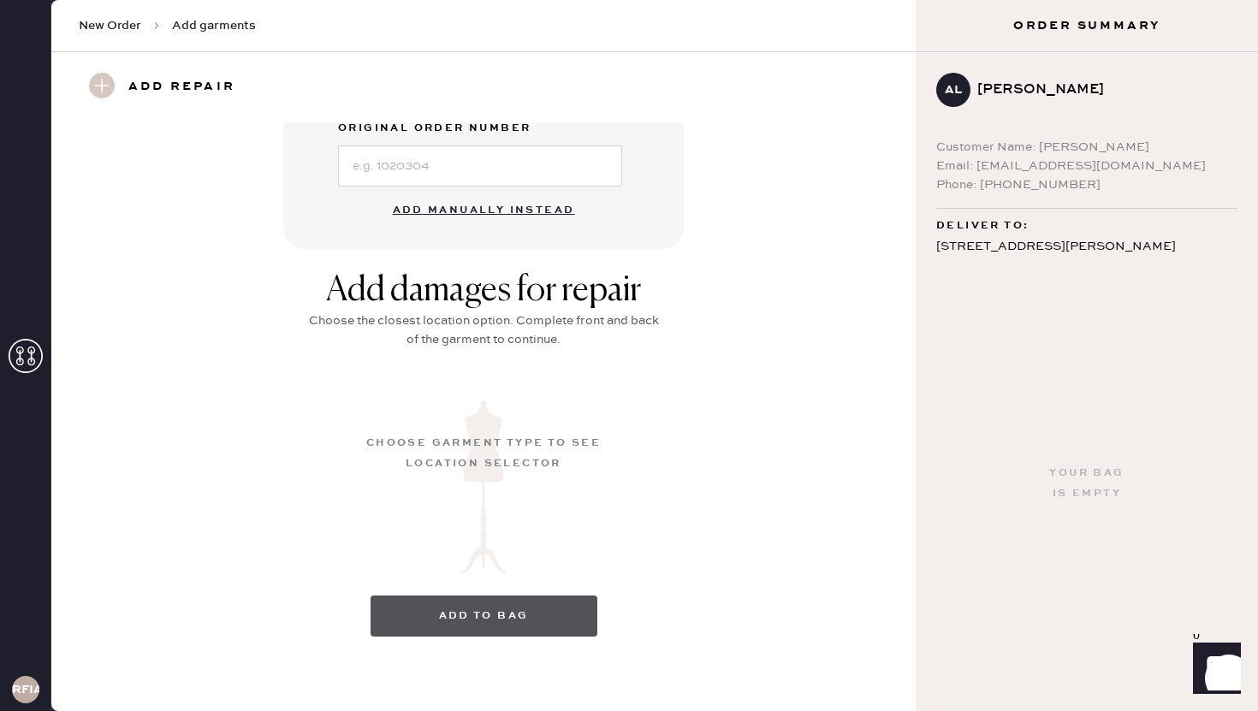
scroll to position [131, 0]
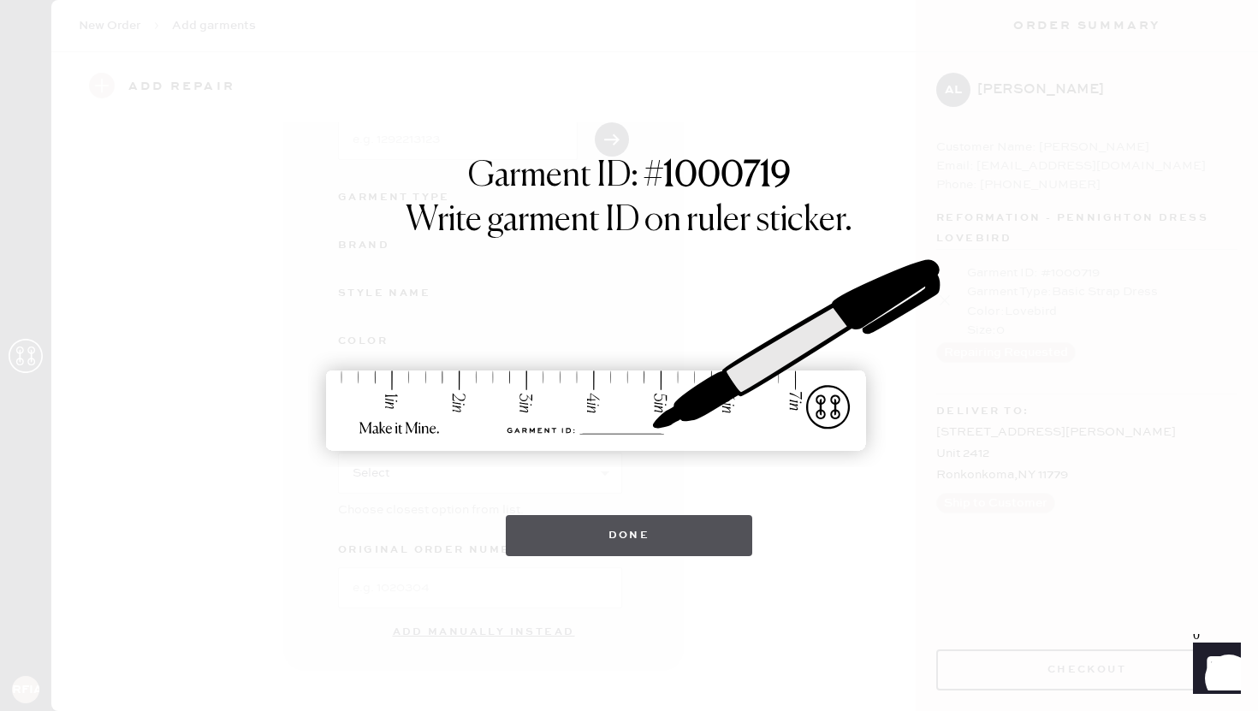
click at [619, 539] on button "Done" at bounding box center [629, 535] width 247 height 41
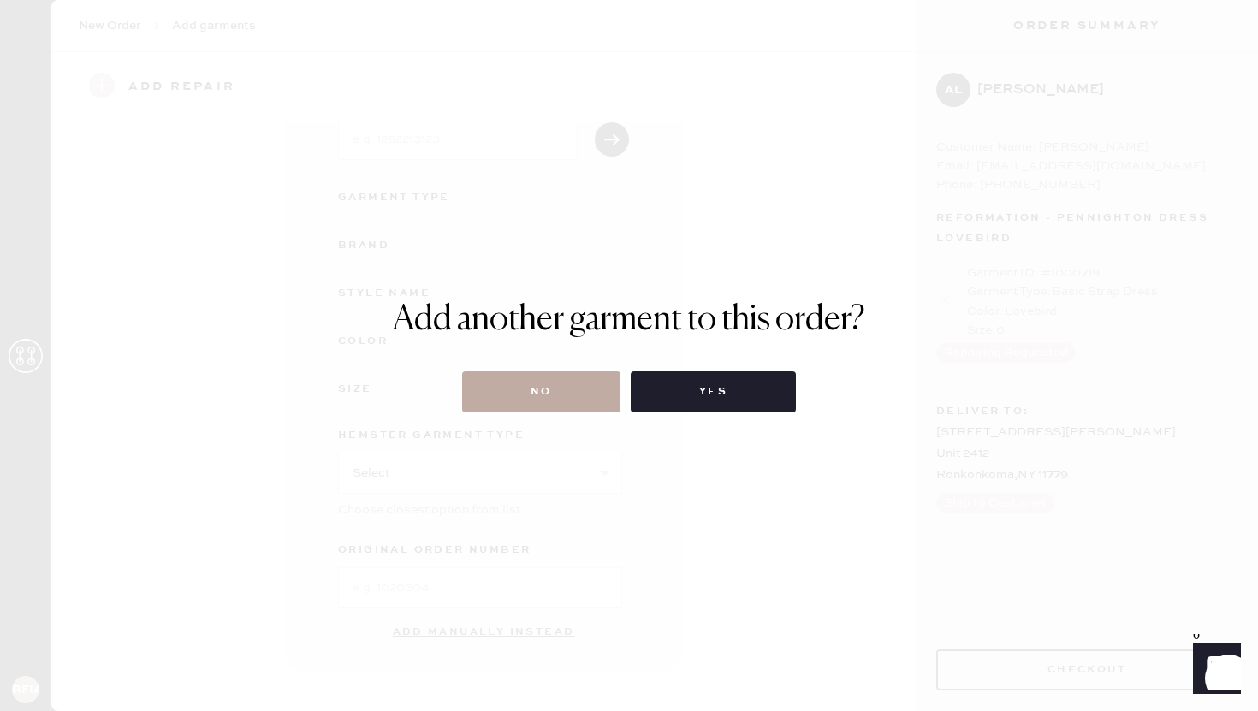
click at [563, 373] on button "No" at bounding box center [541, 391] width 158 height 41
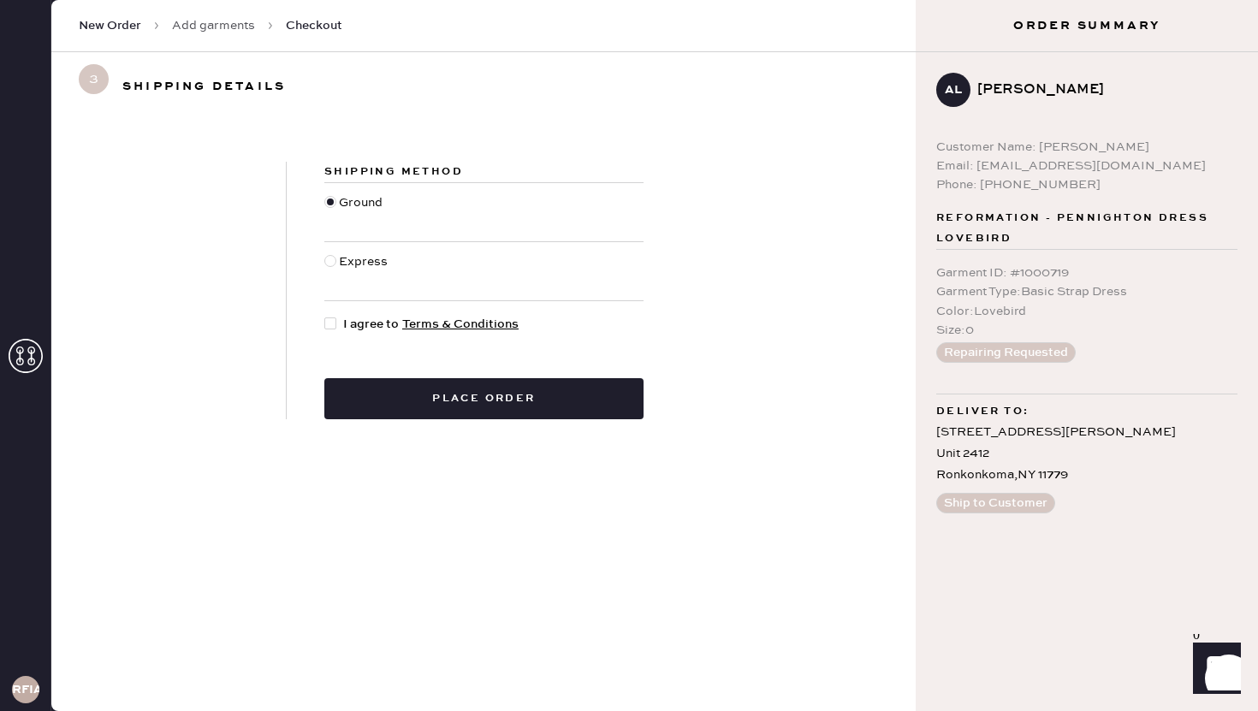
click at [337, 265] on div at bounding box center [331, 272] width 15 height 38
click at [325, 253] on input "Express" at bounding box center [324, 253] width 1 height 1
radio input "true"
click at [330, 202] on div at bounding box center [330, 202] width 12 height 12
click at [325, 194] on input "Ground" at bounding box center [324, 193] width 1 height 1
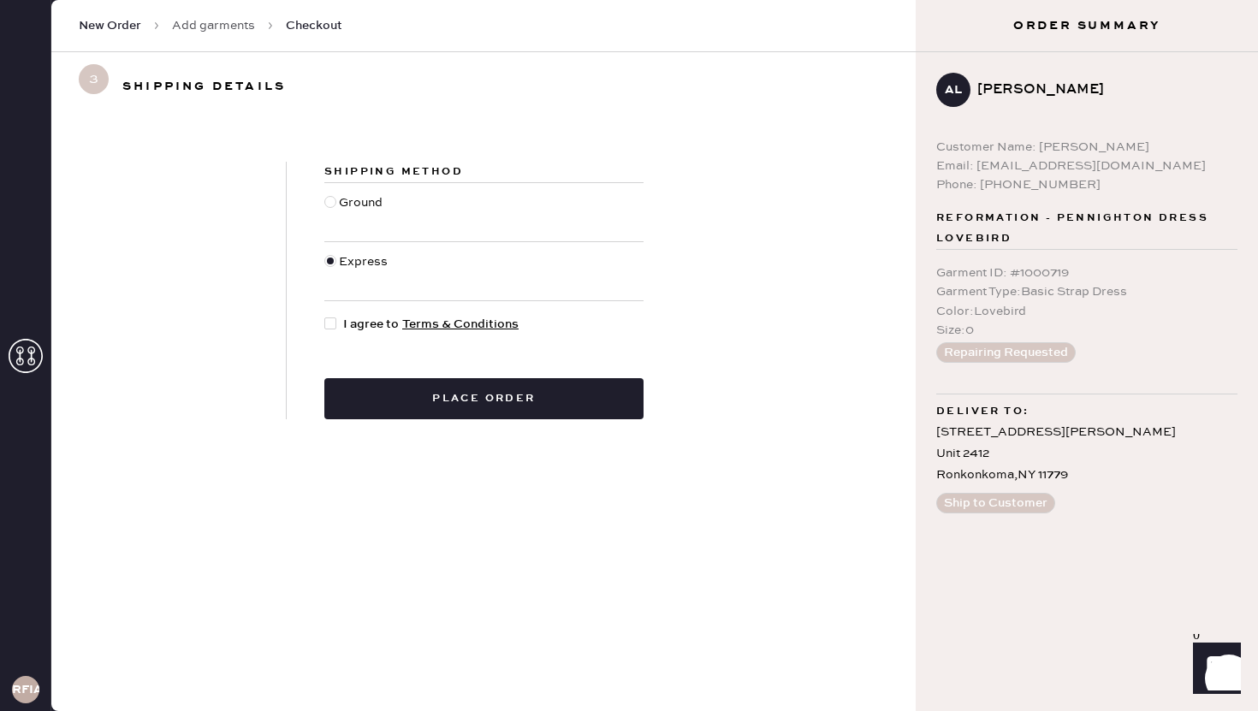
radio input "true"
click at [332, 319] on div at bounding box center [330, 324] width 12 height 12
click at [325, 316] on input "I agree to Terms & Conditions" at bounding box center [324, 315] width 1 height 1
checkbox input "true"
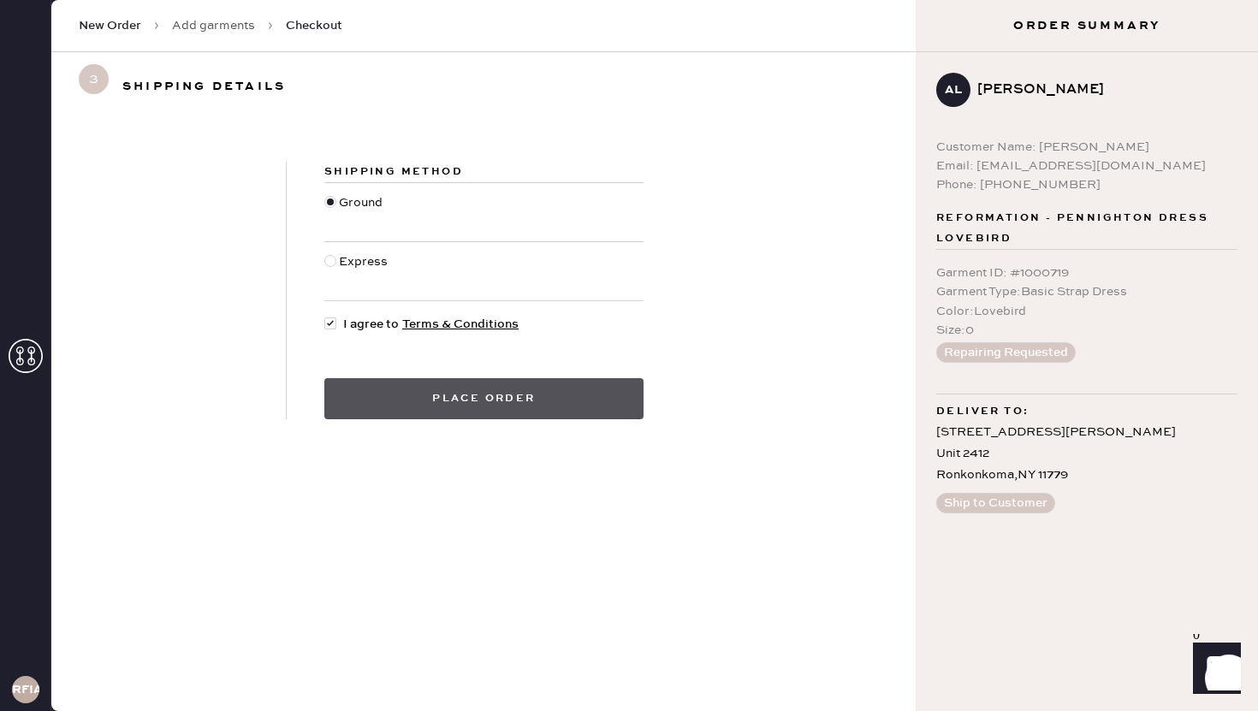
click at [372, 416] on button "Place order" at bounding box center [483, 398] width 319 height 41
